Goal: Information Seeking & Learning: Learn about a topic

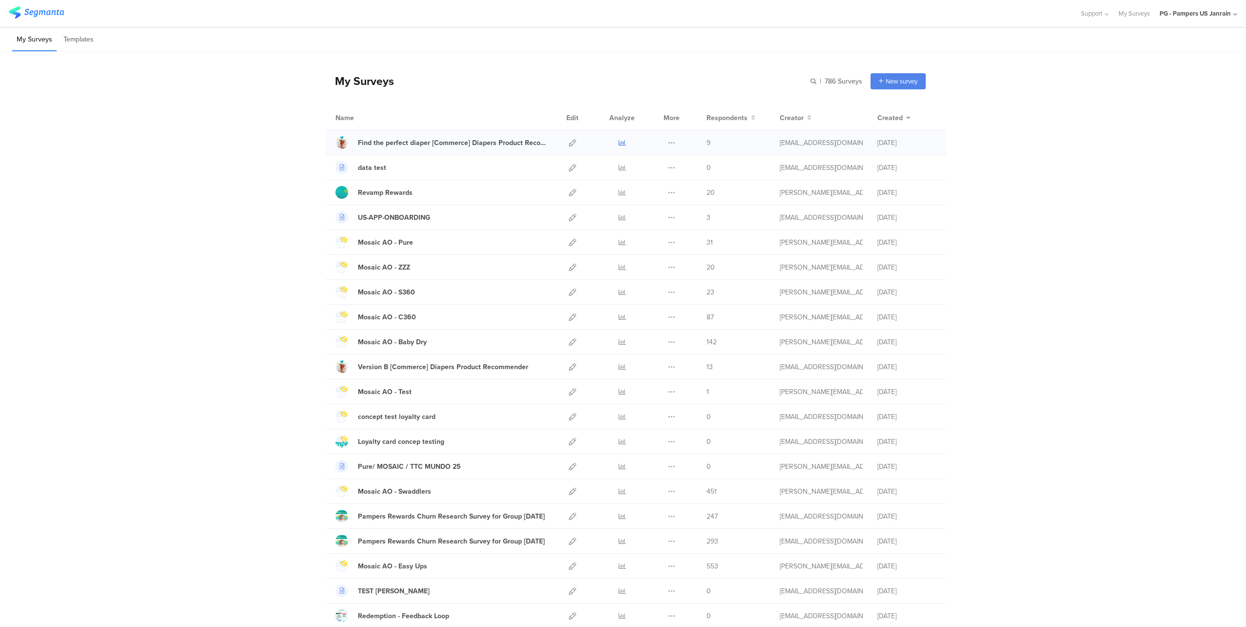
click at [619, 143] on icon at bounding box center [622, 142] width 7 height 7
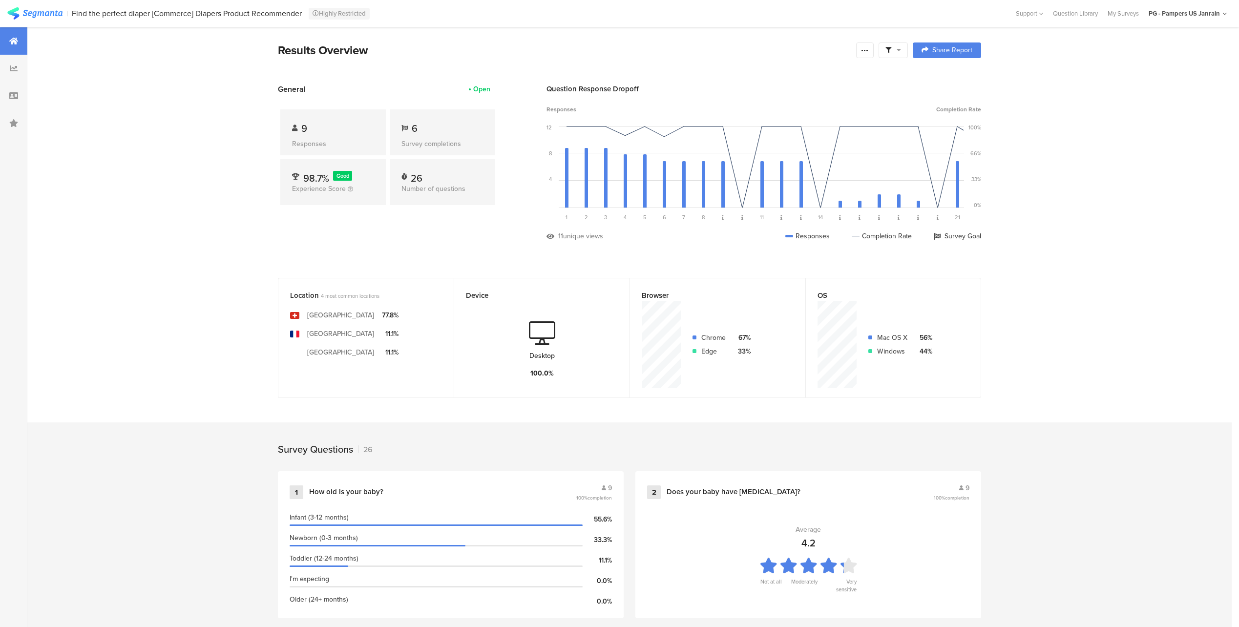
click at [895, 45] on div at bounding box center [892, 50] width 29 height 16
click at [869, 48] on icon at bounding box center [865, 50] width 8 height 8
click at [7, 69] on div at bounding box center [13, 68] width 27 height 27
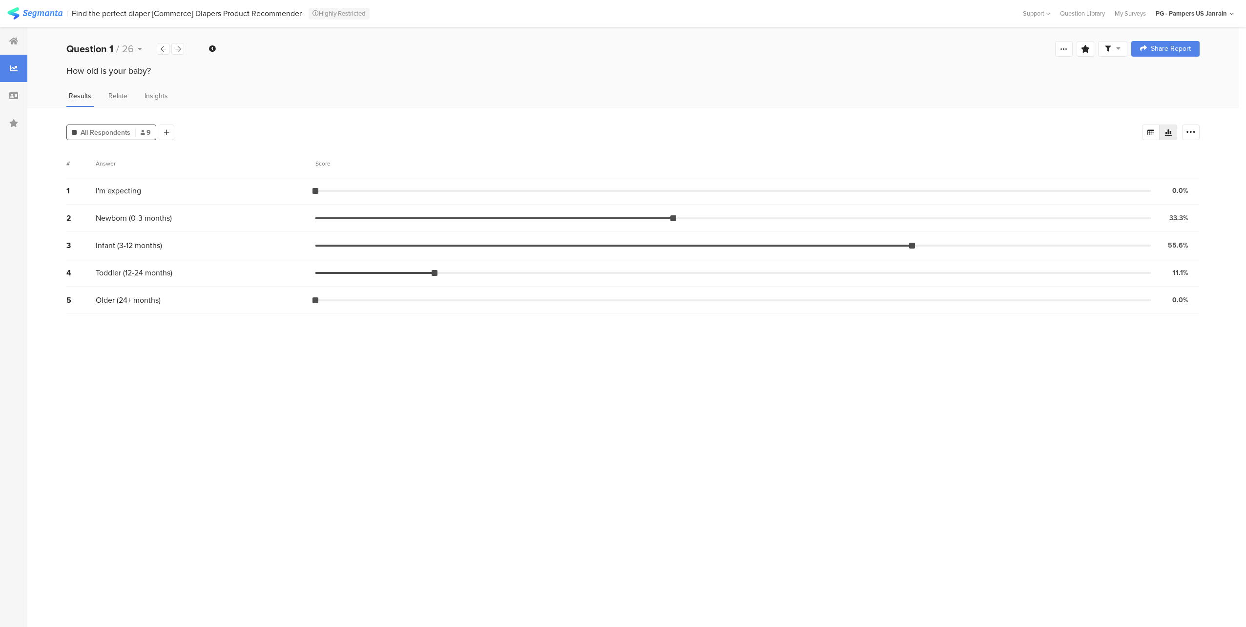
click at [1111, 51] on span at bounding box center [1113, 48] width 16 height 9
click at [1067, 48] on icon at bounding box center [1064, 49] width 8 height 8
click at [1065, 48] on icon at bounding box center [1064, 49] width 8 height 8
click at [177, 48] on icon at bounding box center [177, 49] width 5 height 6
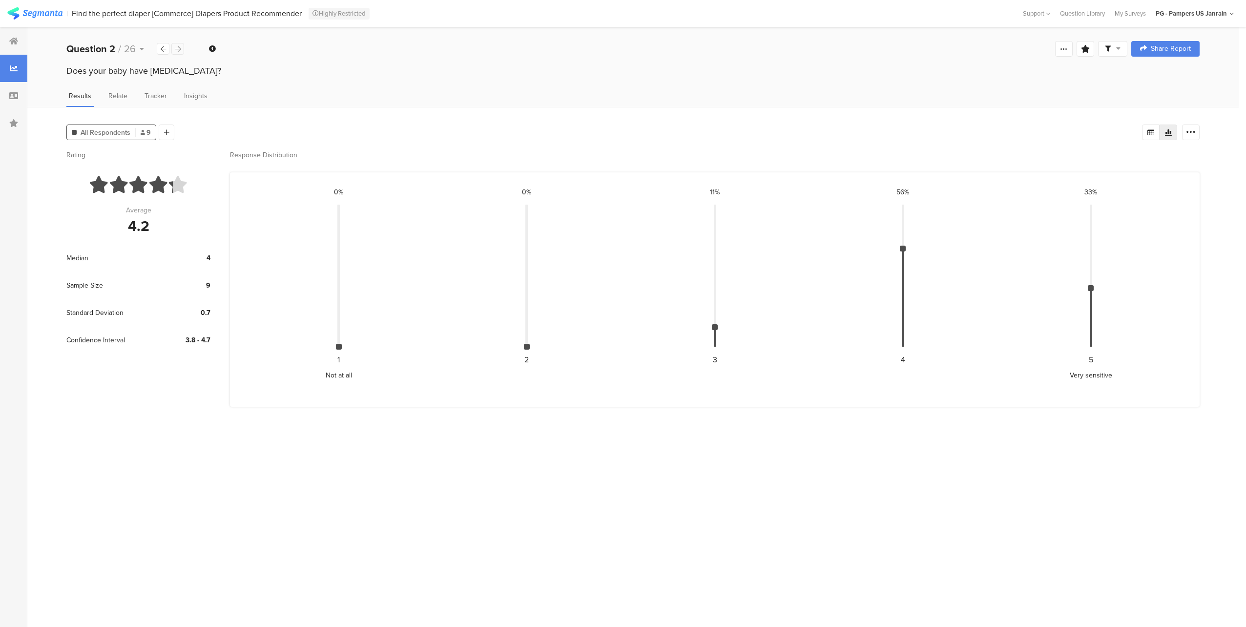
click at [177, 51] on icon at bounding box center [177, 49] width 5 height 6
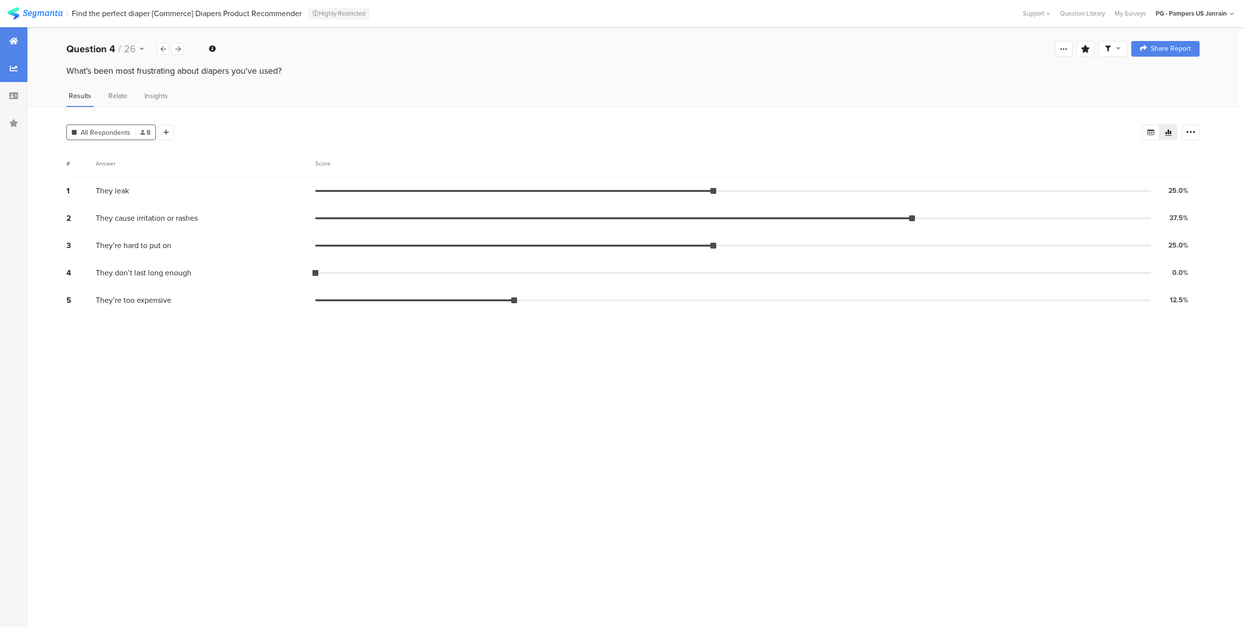
click at [21, 46] on div at bounding box center [13, 40] width 27 height 27
